Goal: Check status: Check status

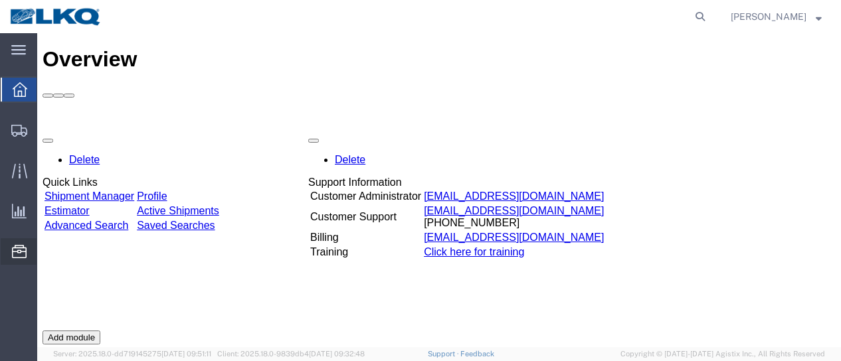
click at [0, 0] on span "Location Appointment" at bounding box center [0, 0] width 0 height 0
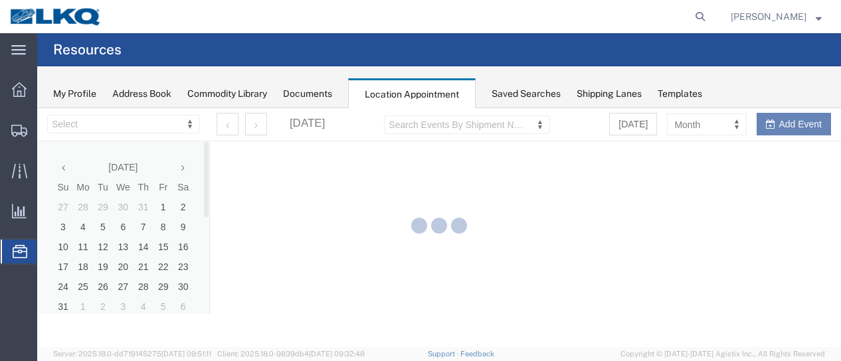
select select "28018"
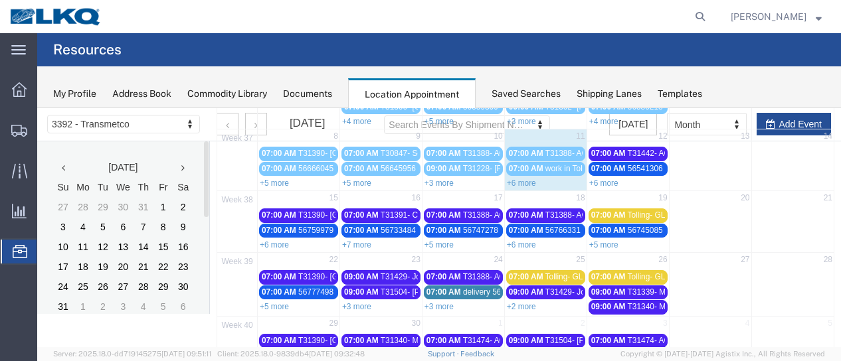
scroll to position [133, 0]
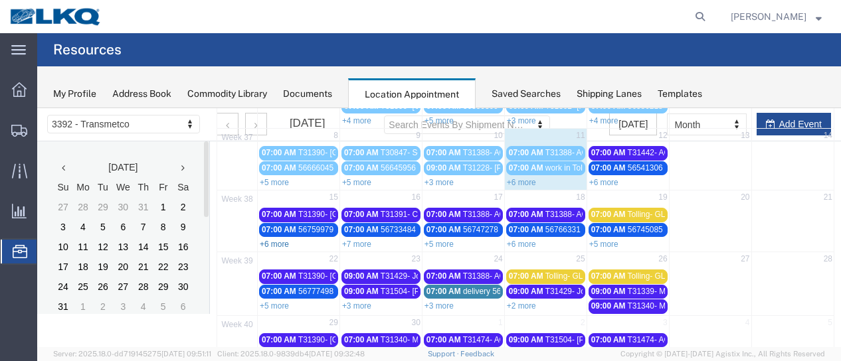
click at [284, 241] on link "+6 more" at bounding box center [274, 244] width 29 height 9
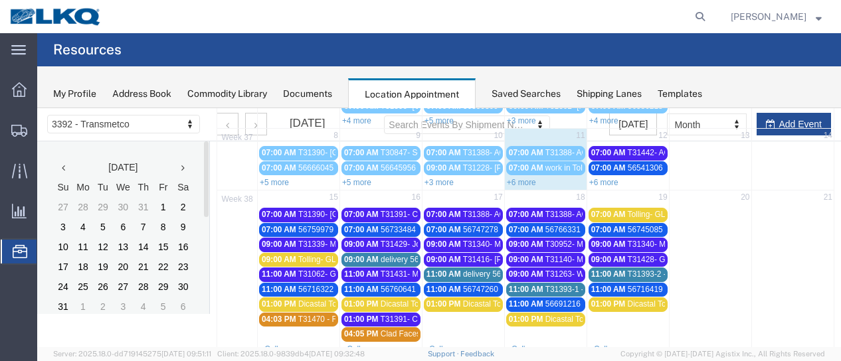
click at [388, 211] on span "T31391- Coretech- Dump" at bounding box center [426, 214] width 90 height 9
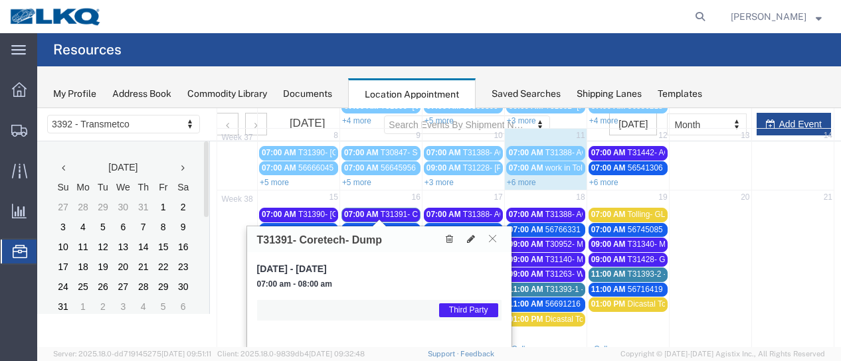
click at [490, 240] on icon at bounding box center [492, 239] width 7 height 8
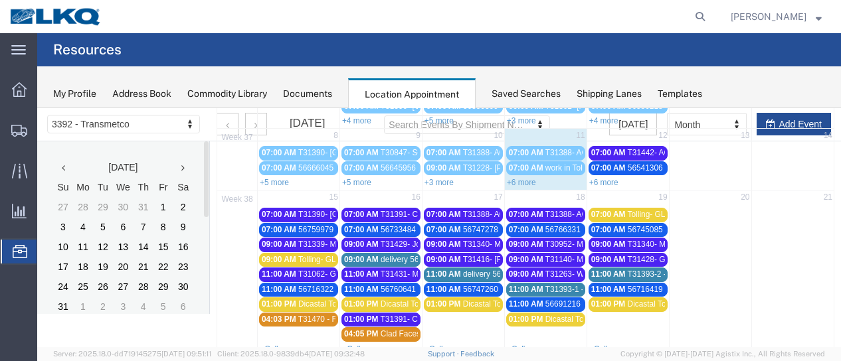
click at [391, 225] on span "56733484 - [GEOGRAPHIC_DATA] - T31462 - Palletized" at bounding box center [480, 229] width 199 height 9
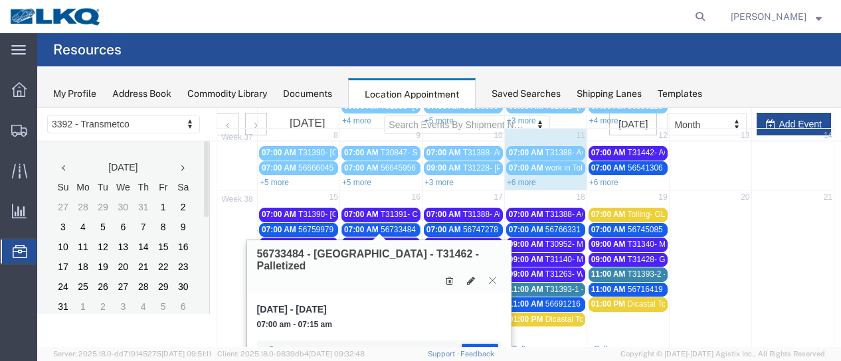
click at [488, 274] on button at bounding box center [493, 280] width 18 height 13
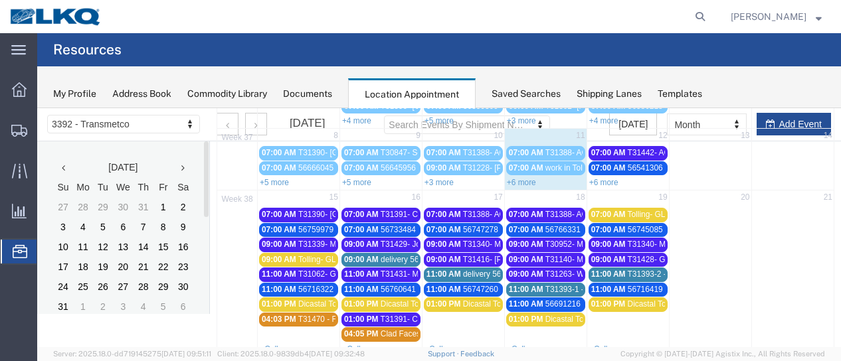
click at [389, 270] on span "T31431- Metal Recycling- Skidded" at bounding box center [441, 274] width 121 height 9
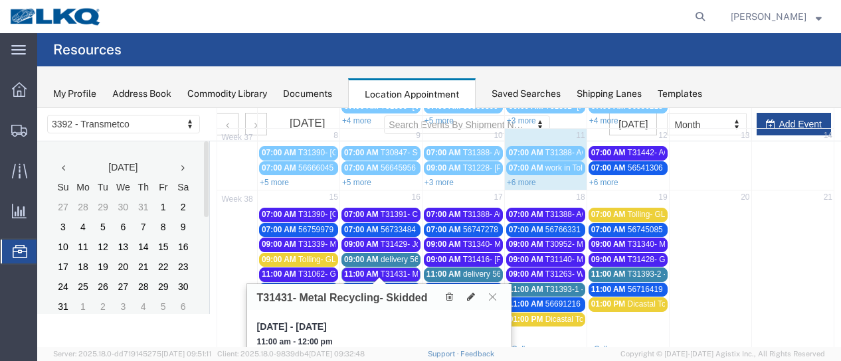
click at [490, 297] on icon at bounding box center [492, 297] width 7 height 8
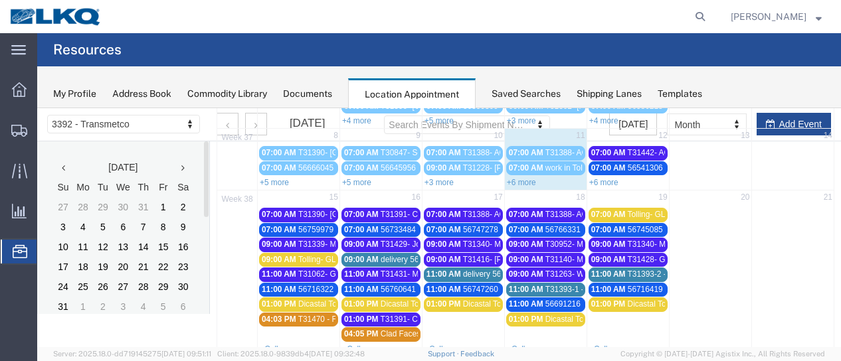
click at [404, 285] on span "56760641 - Adelanto - T31369 - Palletized" at bounding box center [455, 289] width 148 height 9
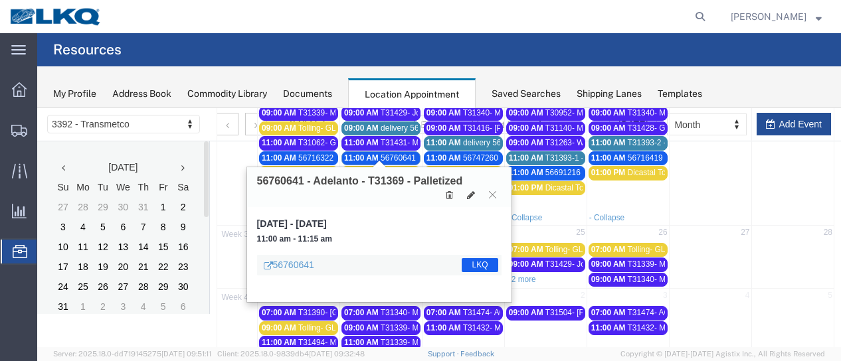
scroll to position [243, 0]
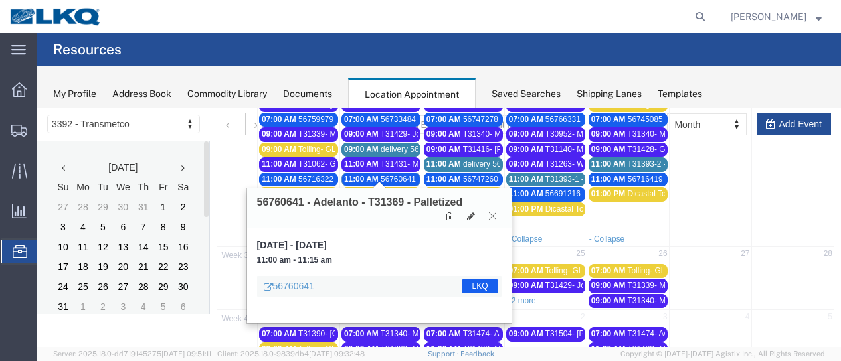
click at [493, 219] on icon at bounding box center [492, 216] width 7 height 8
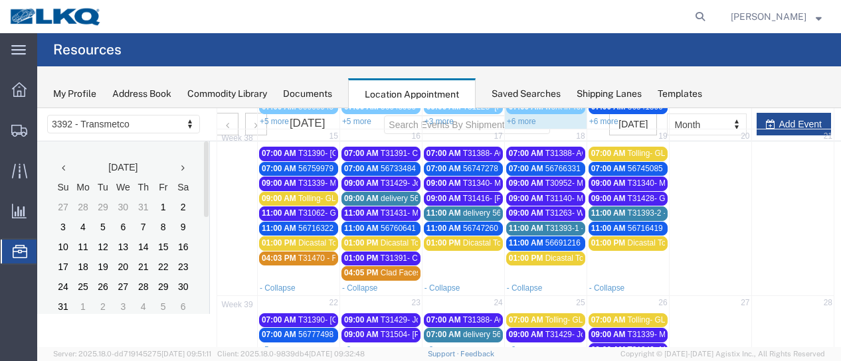
scroll to position [177, 0]
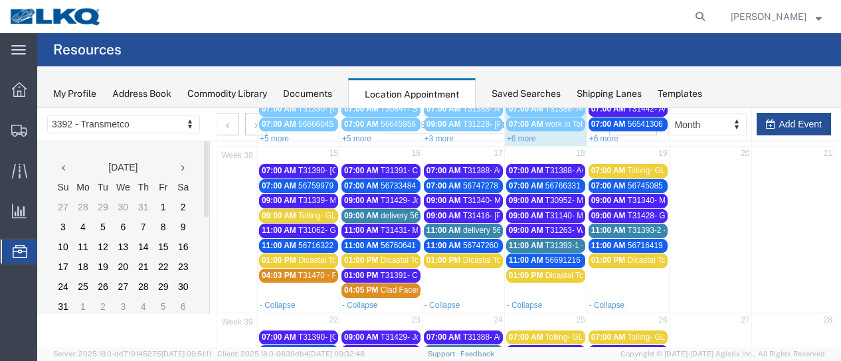
click at [391, 181] on span "56733484 - [GEOGRAPHIC_DATA] - T31462 - Palletized" at bounding box center [480, 185] width 199 height 9
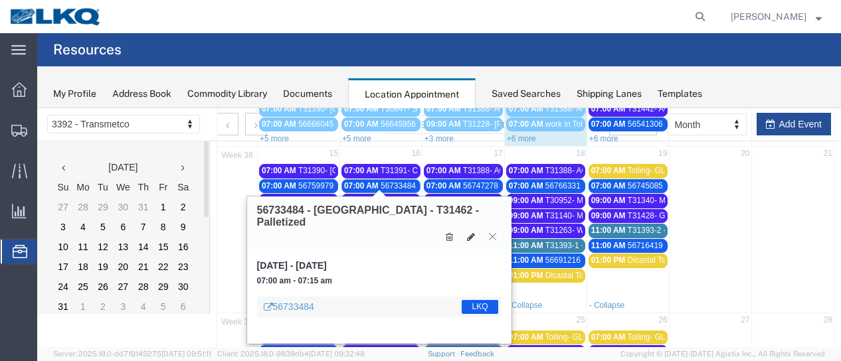
click at [488, 231] on button at bounding box center [493, 237] width 18 height 13
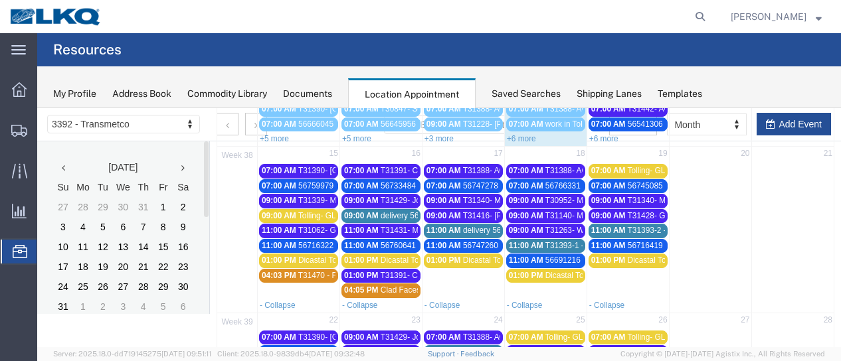
click at [385, 241] on span "56760641 - Adelanto - T31369 - Palletized" at bounding box center [455, 245] width 148 height 9
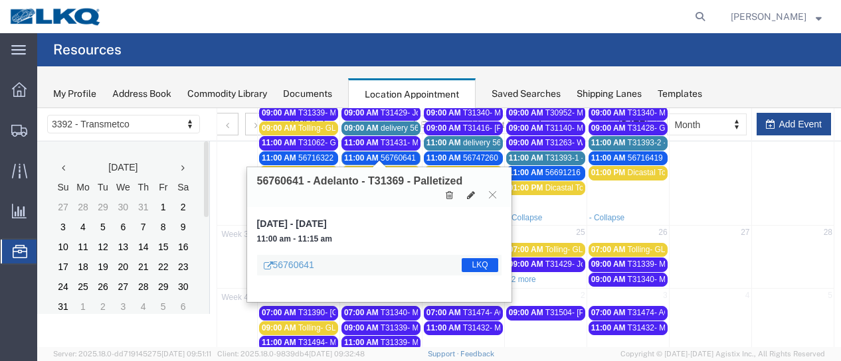
scroll to position [243, 0]
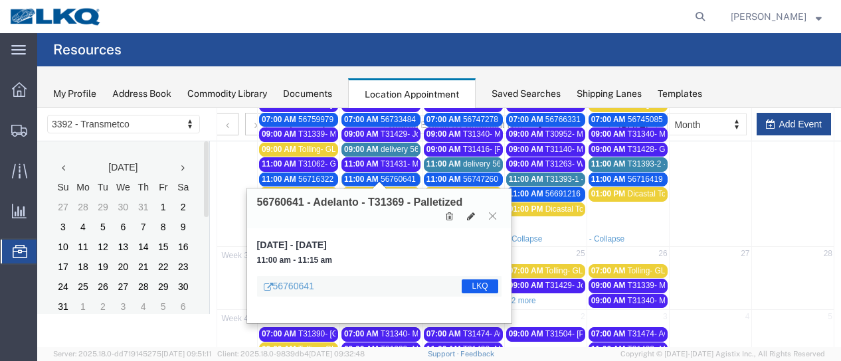
click at [496, 217] on button at bounding box center [493, 216] width 18 height 13
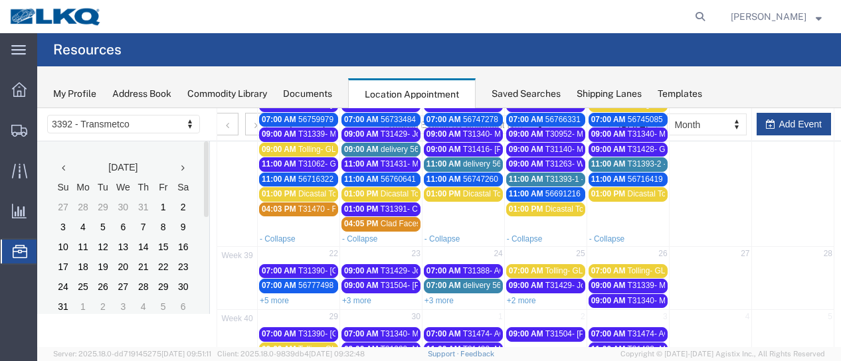
scroll to position [177, 0]
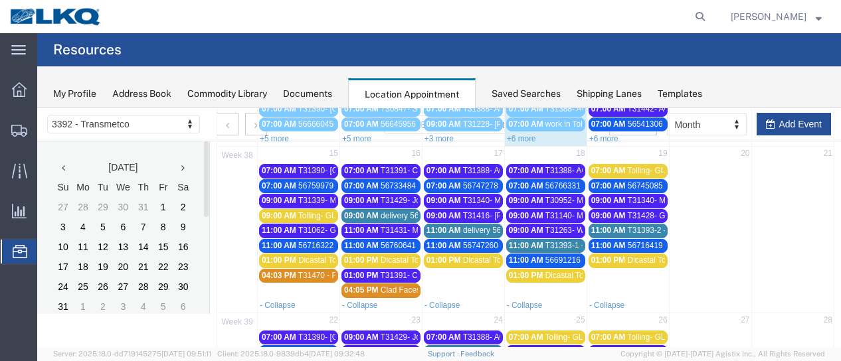
click at [381, 181] on span "56733484 - [GEOGRAPHIC_DATA] - T31462 - Palletized" at bounding box center [480, 185] width 199 height 9
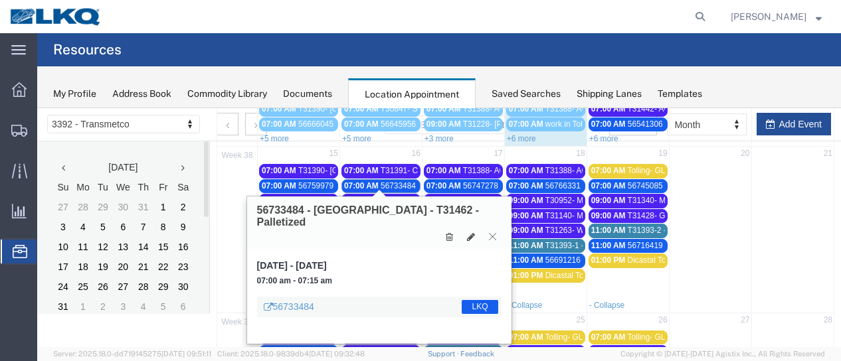
click at [494, 233] on icon at bounding box center [492, 237] width 7 height 8
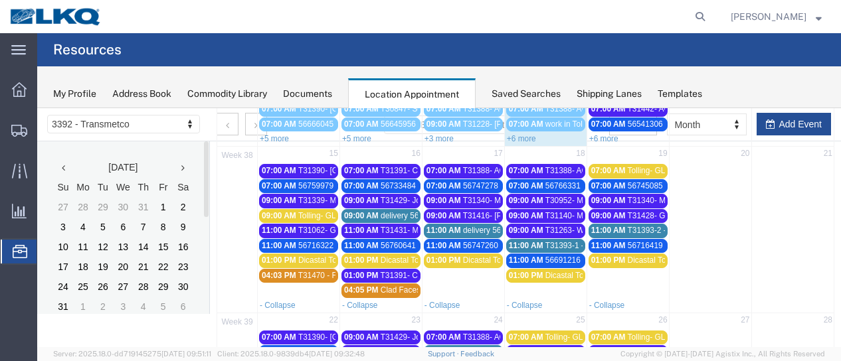
click at [391, 241] on span "56760641 - Adelanto - T31369 - Palletized" at bounding box center [455, 245] width 148 height 9
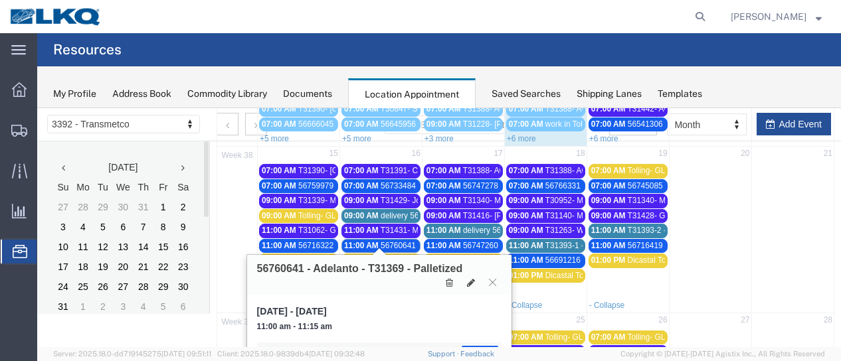
scroll to position [243, 0]
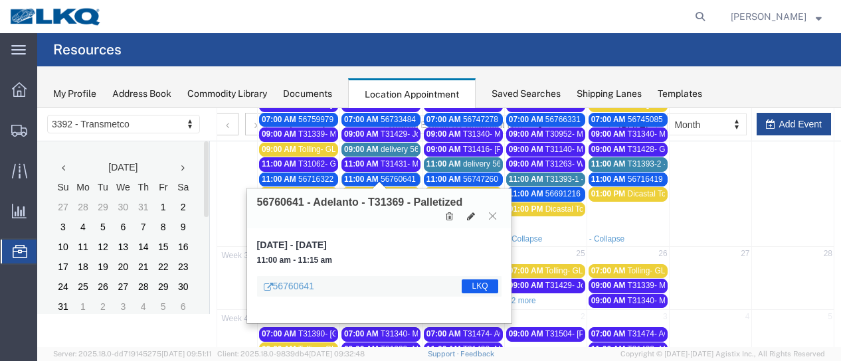
click at [494, 215] on icon at bounding box center [492, 216] width 7 height 8
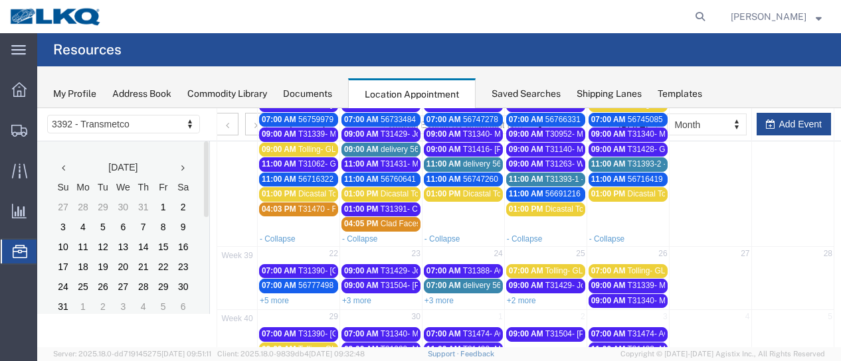
click at [392, 145] on span "delivery 56738910" at bounding box center [413, 149] width 64 height 9
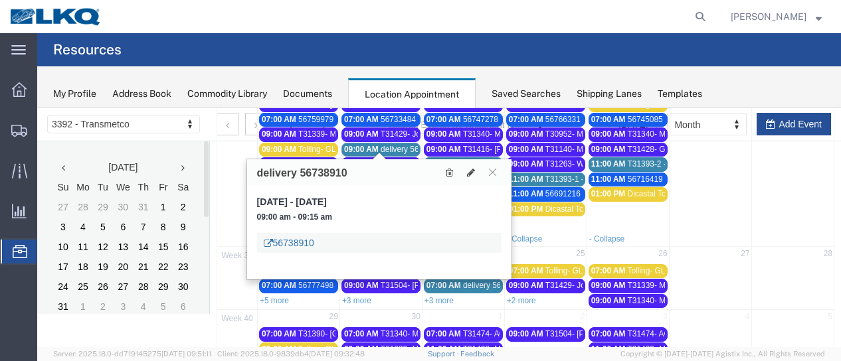
click at [310, 243] on link "56738910" at bounding box center [289, 243] width 51 height 13
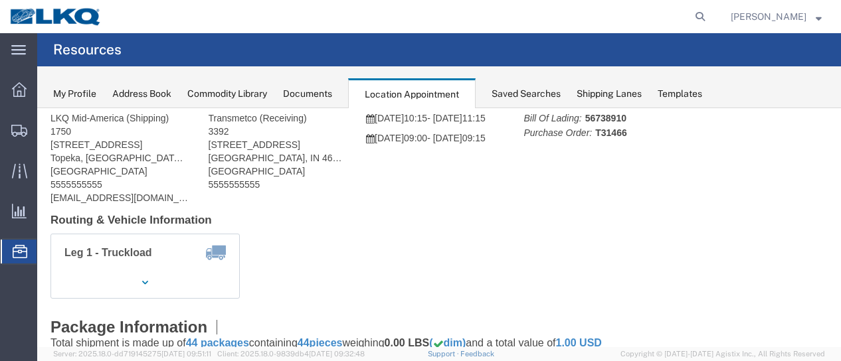
scroll to position [0, 0]
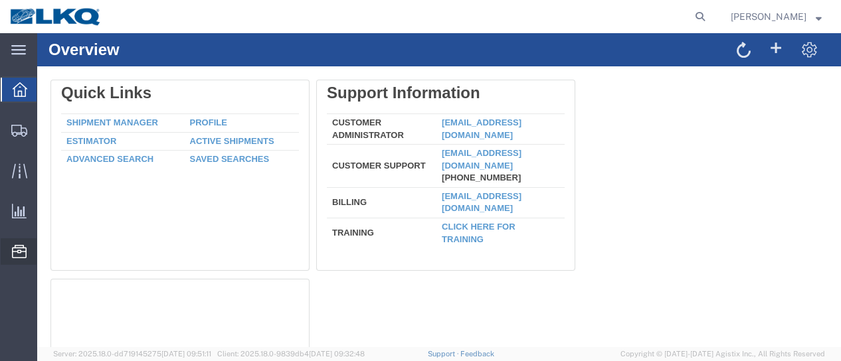
click at [0, 0] on span "Location Appointment" at bounding box center [0, 0] width 0 height 0
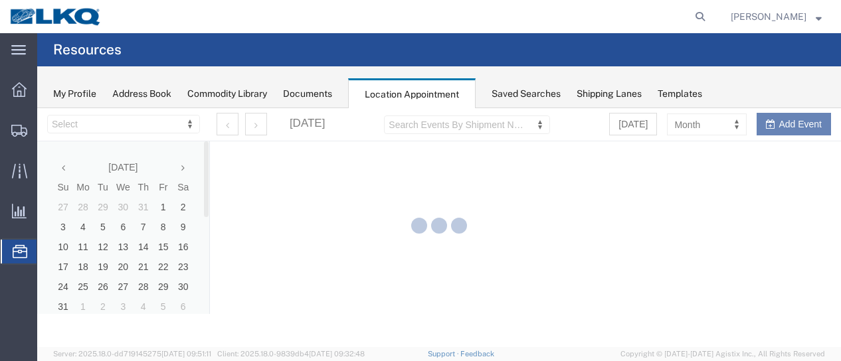
select select "28018"
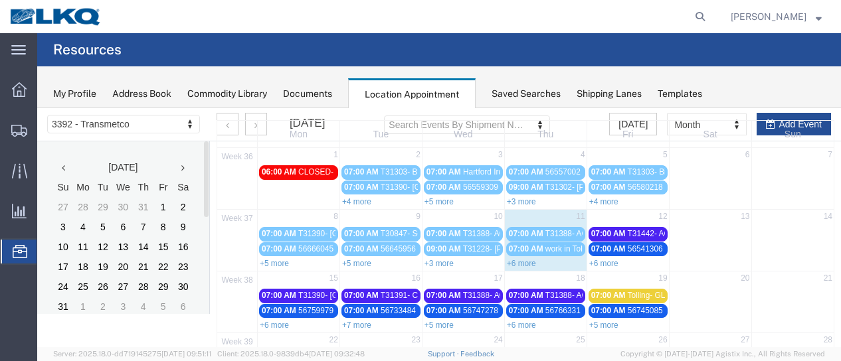
scroll to position [133, 0]
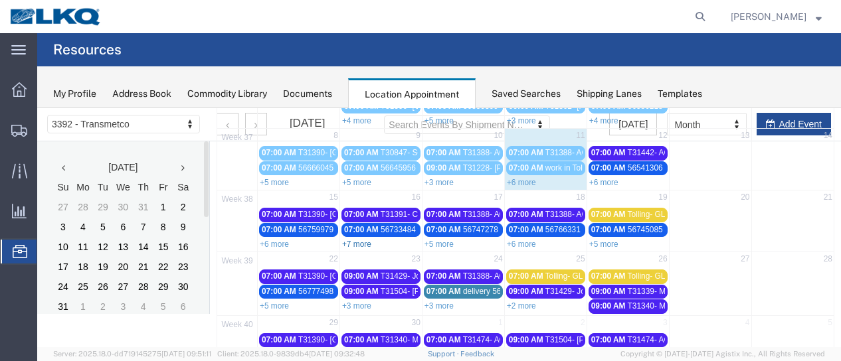
click at [356, 241] on link "+7 more" at bounding box center [356, 244] width 29 height 9
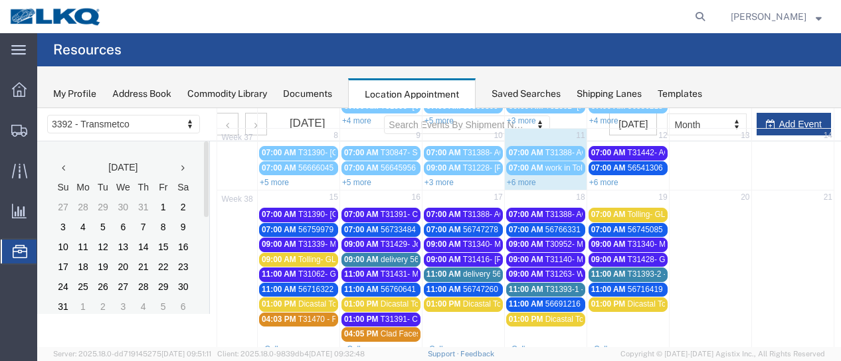
click at [393, 255] on span "delivery 56738910" at bounding box center [413, 259] width 64 height 9
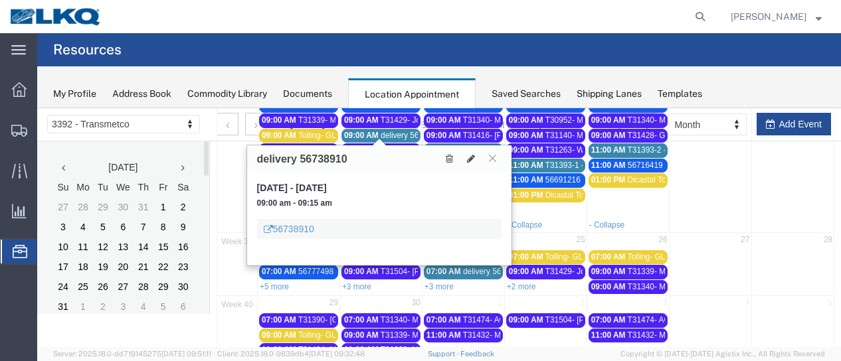
scroll to position [266, 0]
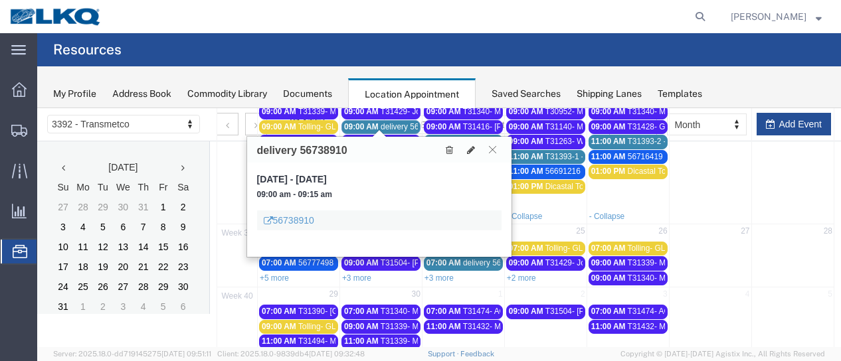
click at [494, 148] on icon at bounding box center [492, 150] width 7 height 8
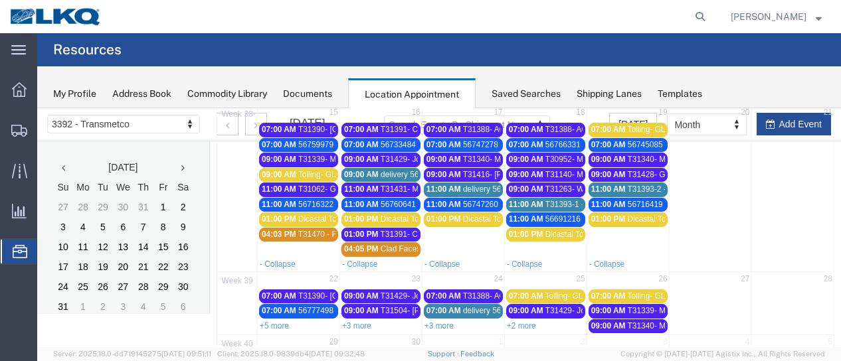
scroll to position [199, 0]
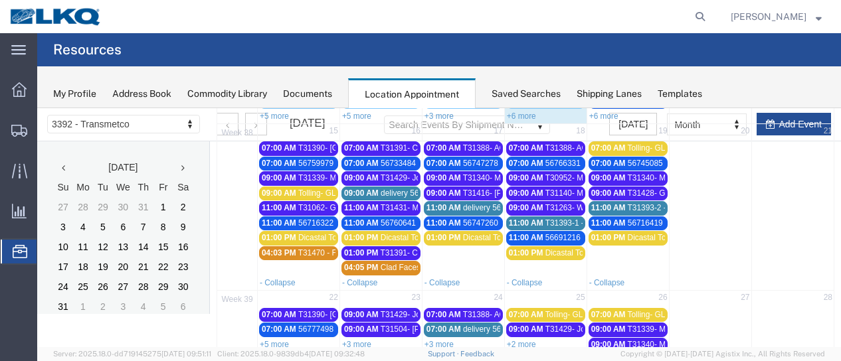
click at [299, 204] on span "T31062- GLE- Dump" at bounding box center [334, 207] width 73 height 9
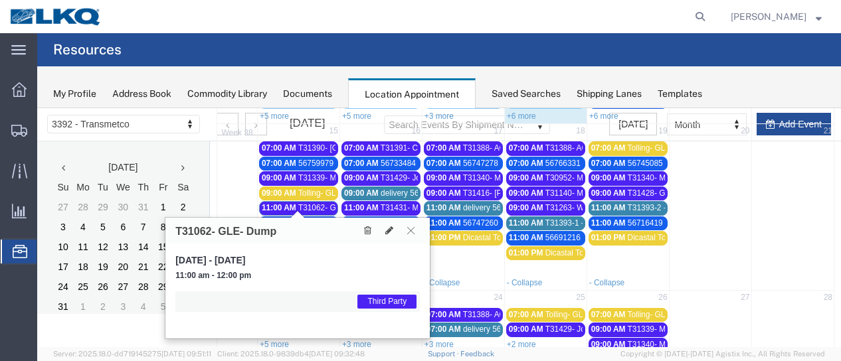
click at [411, 231] on icon at bounding box center [410, 231] width 7 height 8
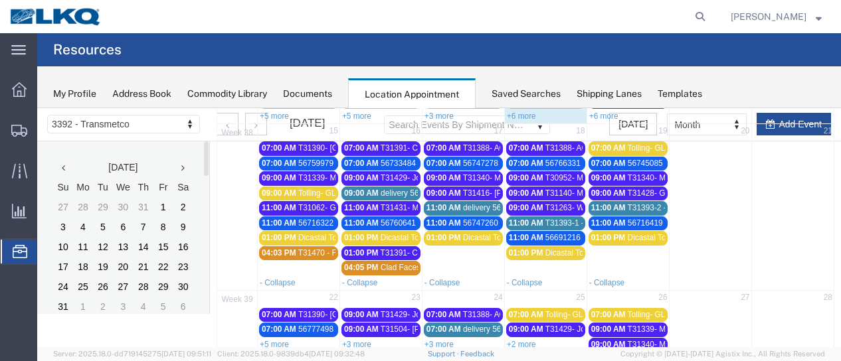
click at [405, 189] on span "delivery 56738910" at bounding box center [413, 193] width 64 height 9
